Goal: Navigation & Orientation: Find specific page/section

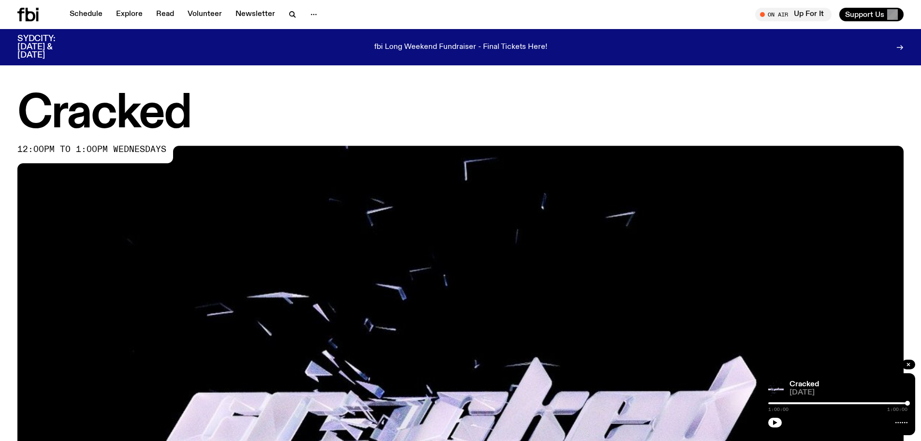
scroll to position [527, 0]
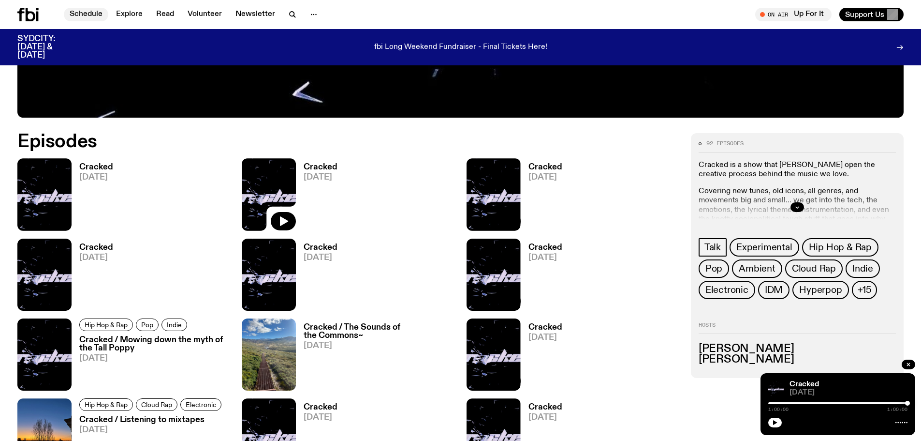
click at [81, 10] on link "Schedule" at bounding box center [86, 15] width 44 height 14
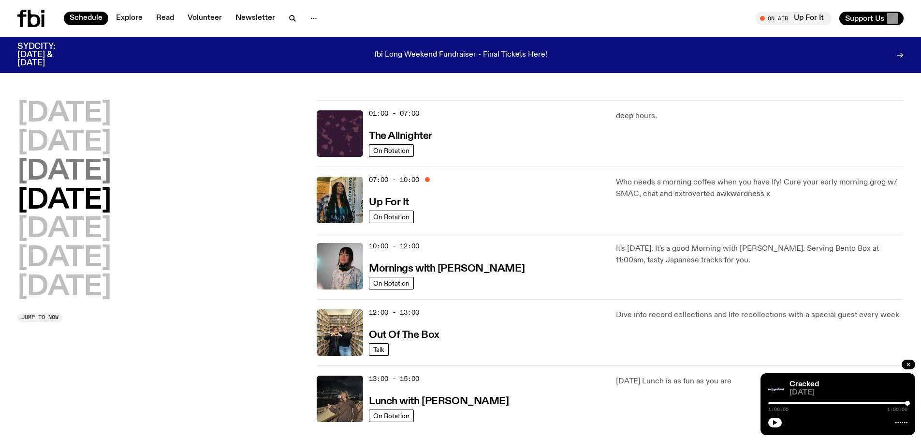
click at [95, 163] on h2 "[DATE]" at bounding box center [64, 171] width 94 height 27
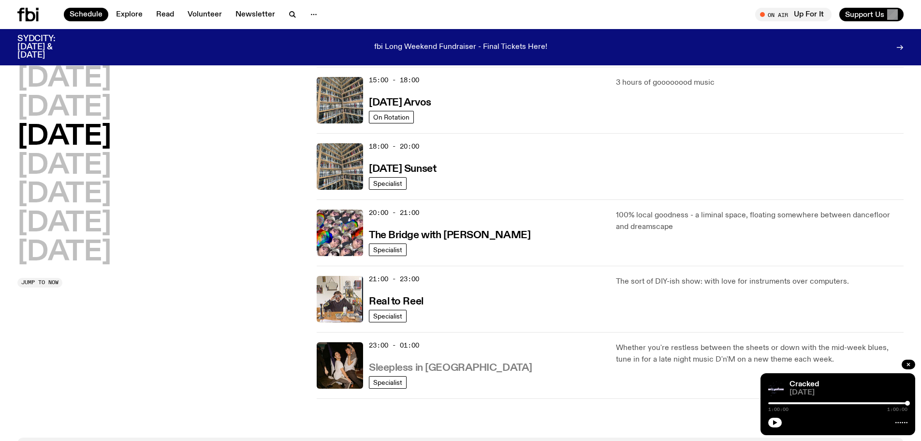
scroll to position [261, 0]
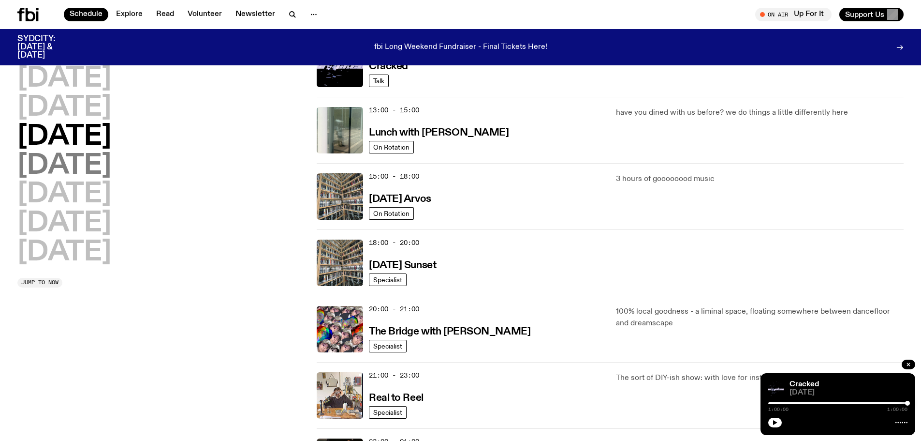
click at [108, 166] on h2 "[DATE]" at bounding box center [64, 165] width 94 height 27
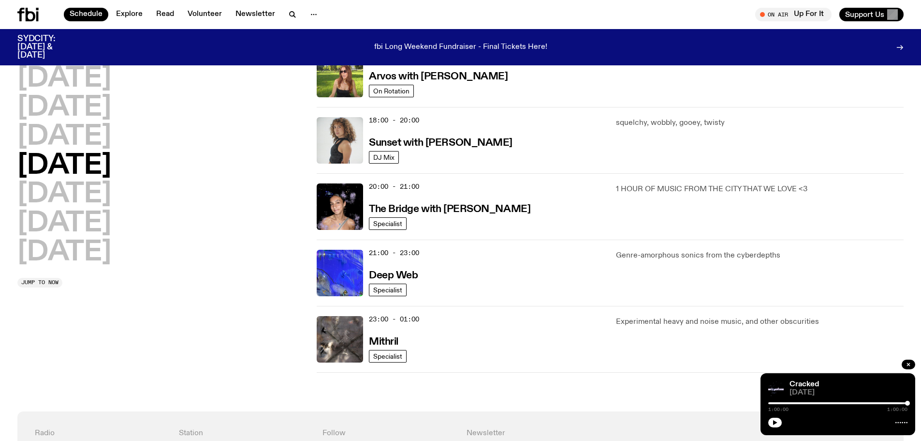
scroll to position [366, 0]
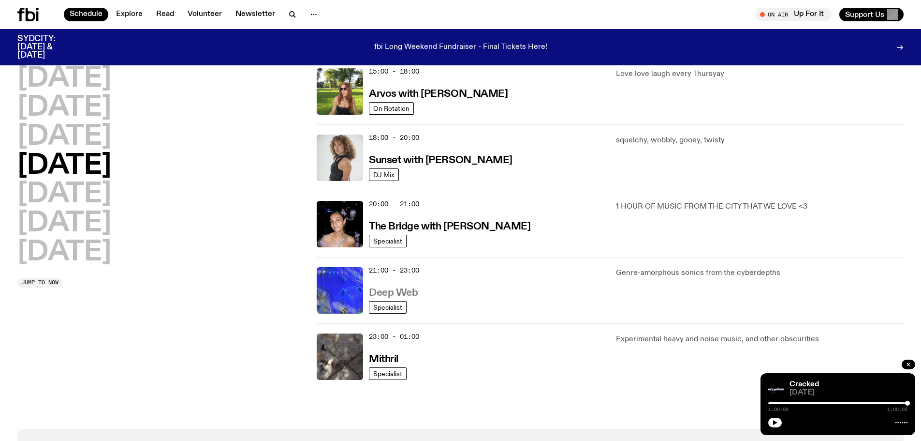
click at [385, 291] on h3 "Deep Web" at bounding box center [393, 293] width 49 height 10
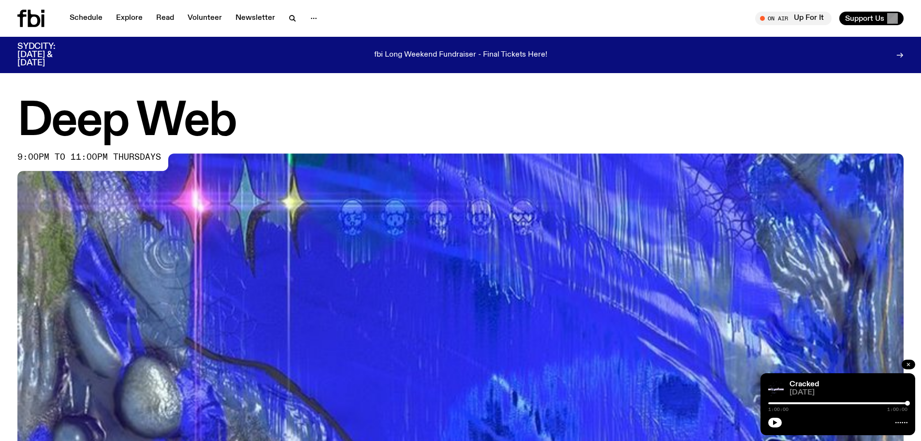
click at [906, 366] on icon "button" at bounding box center [909, 364] width 6 height 6
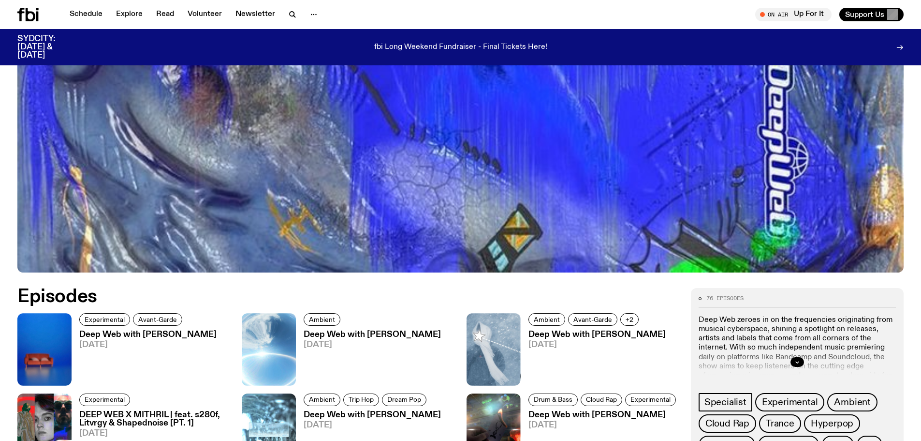
scroll to position [382, 0]
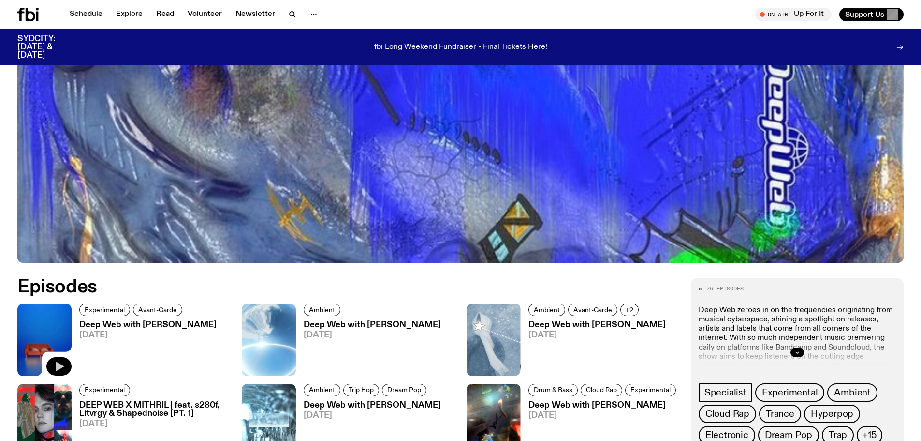
click at [57, 364] on icon "button" at bounding box center [60, 366] width 8 height 10
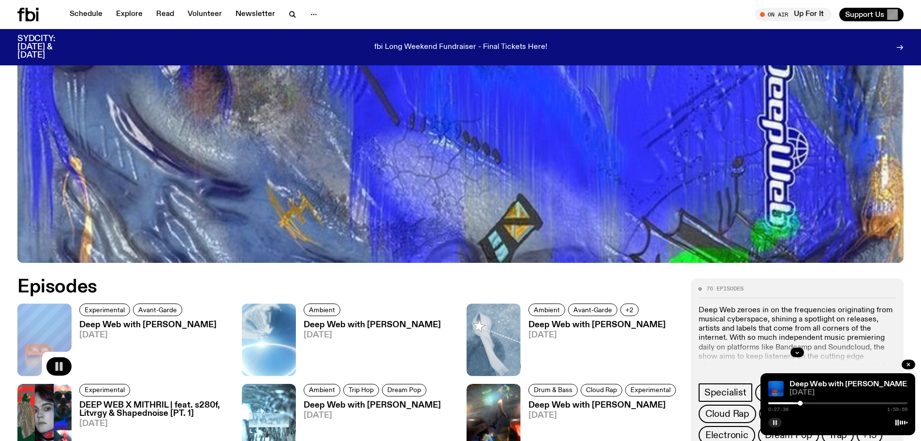
click at [772, 425] on icon "button" at bounding box center [775, 422] width 6 height 6
click at [770, 422] on button "button" at bounding box center [776, 422] width 14 height 10
click at [772, 423] on icon "button" at bounding box center [775, 422] width 6 height 6
click at [775, 423] on icon "button" at bounding box center [775, 422] width 4 height 5
